Goal: Obtain resource: Download file/media

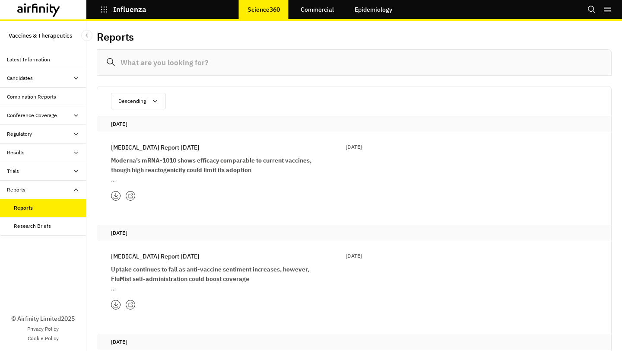
click at [157, 150] on p "Influenza Report 29th July" at bounding box center [155, 148] width 89 height 10
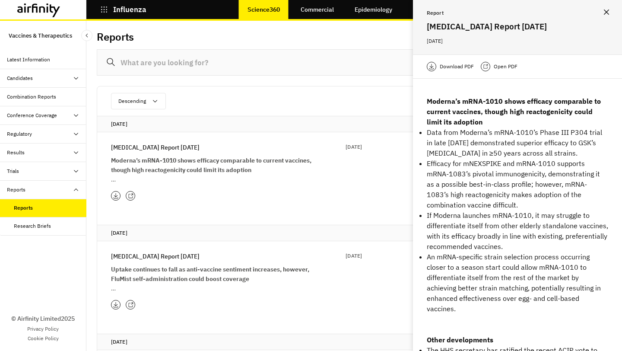
click at [463, 64] on p "Download PDF" at bounding box center [457, 66] width 34 height 9
click at [105, 13] on icon "button" at bounding box center [104, 10] width 8 height 8
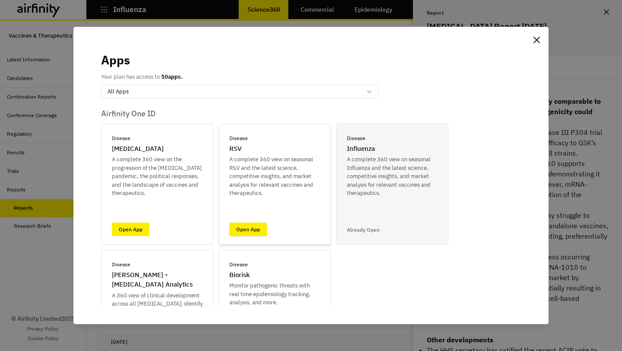
click at [239, 230] on link "Open App" at bounding box center [249, 229] width 38 height 13
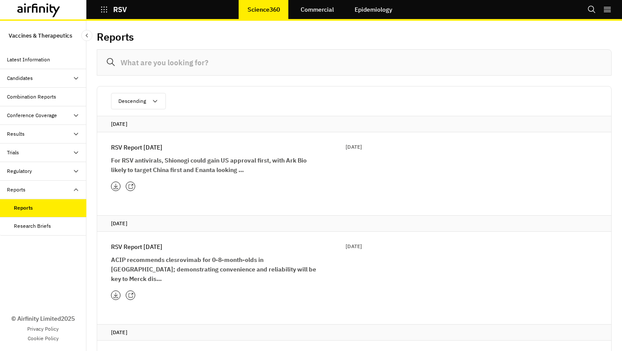
click at [153, 145] on p "RSV Report [DATE]" at bounding box center [136, 148] width 51 height 10
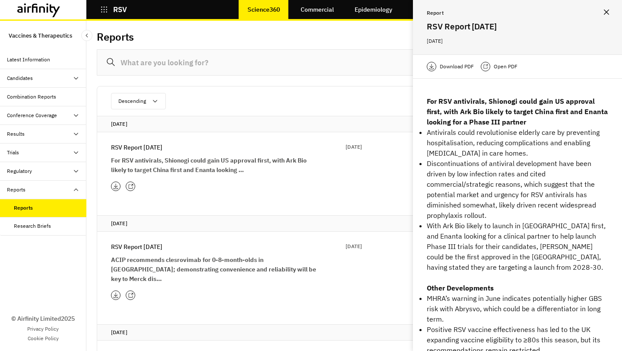
click at [456, 62] on p "Download PDF" at bounding box center [457, 66] width 34 height 9
